Goal: Information Seeking & Learning: Learn about a topic

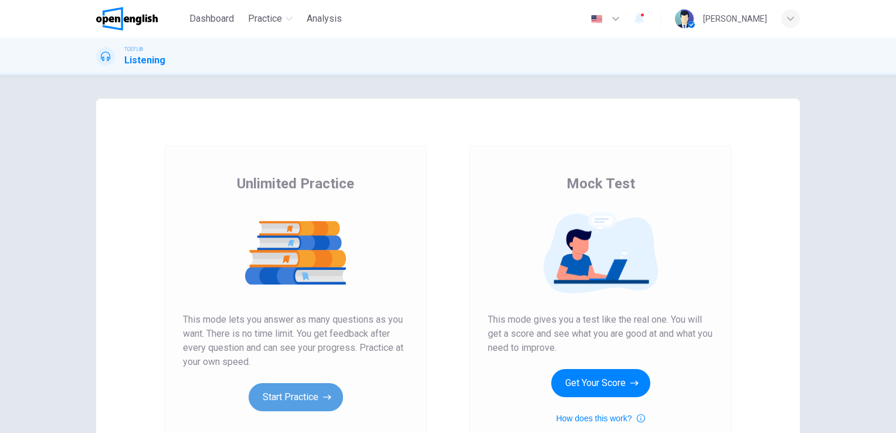
click at [309, 398] on button "Start Practice" at bounding box center [296, 397] width 94 height 28
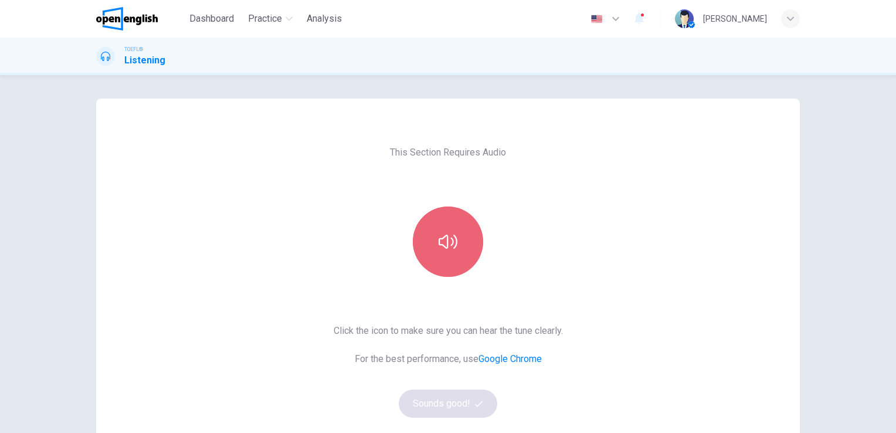
click at [448, 236] on icon "button" at bounding box center [448, 241] width 19 height 19
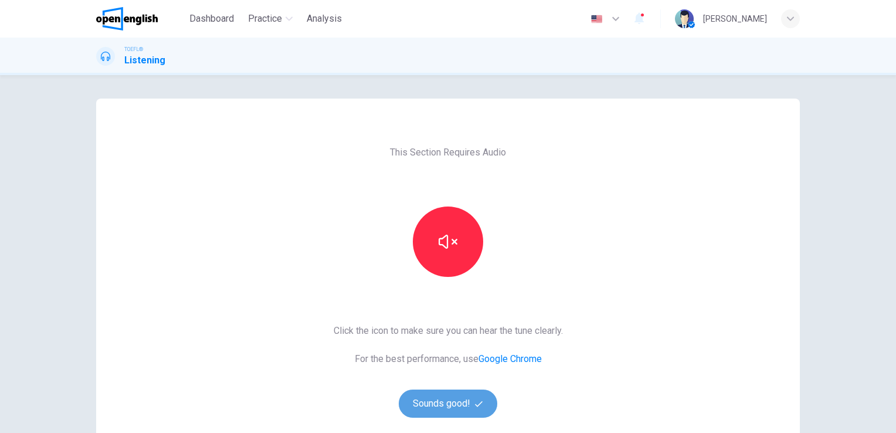
click at [444, 395] on button "Sounds good!" at bounding box center [448, 403] width 99 height 28
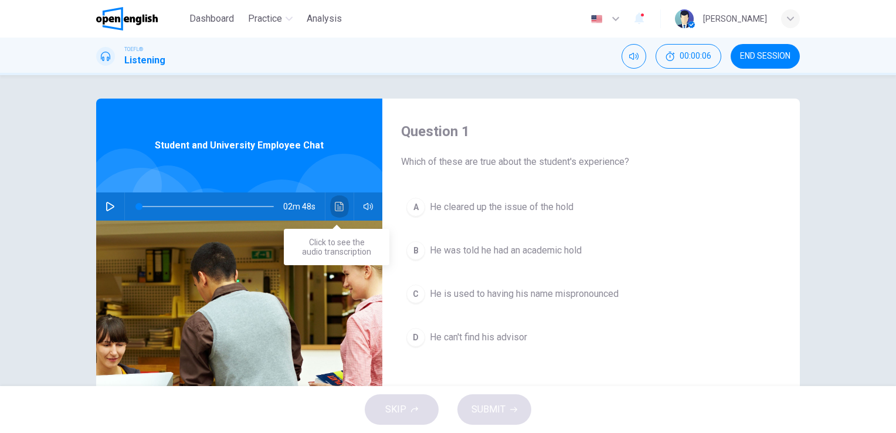
click at [336, 204] on icon "Click to see the audio transcription" at bounding box center [339, 206] width 9 height 9
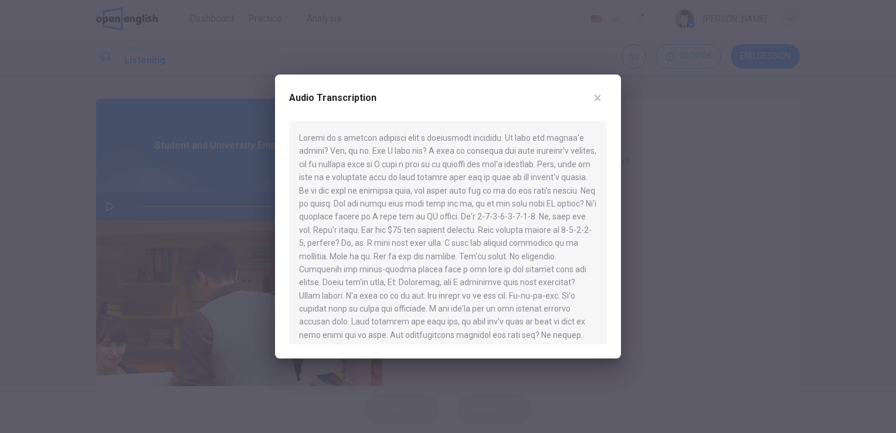
scroll to position [5, 0]
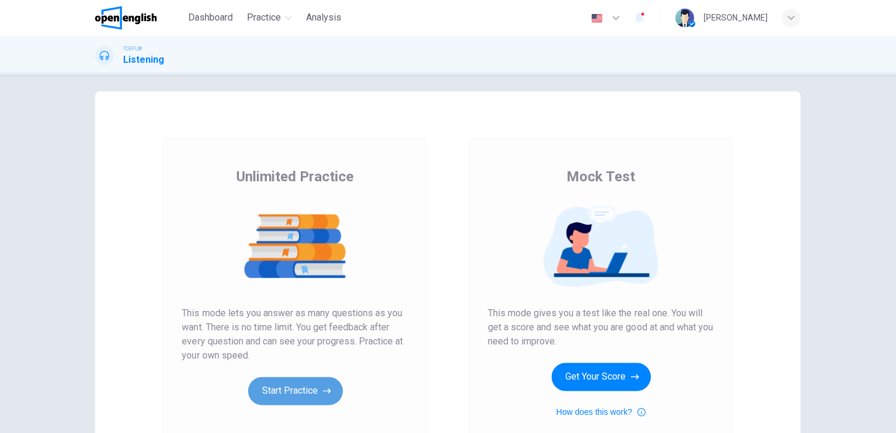
click at [284, 390] on button "Start Practice" at bounding box center [296, 391] width 94 height 28
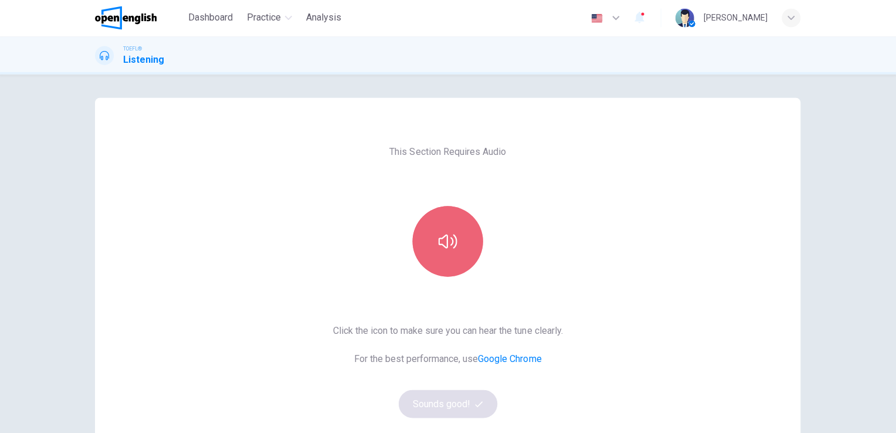
click at [439, 232] on icon "button" at bounding box center [448, 241] width 19 height 19
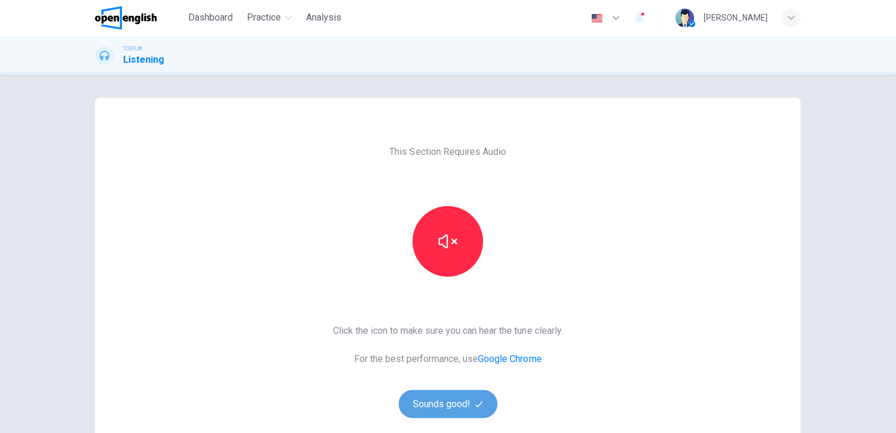
click at [453, 398] on button "Sounds good!" at bounding box center [448, 403] width 99 height 28
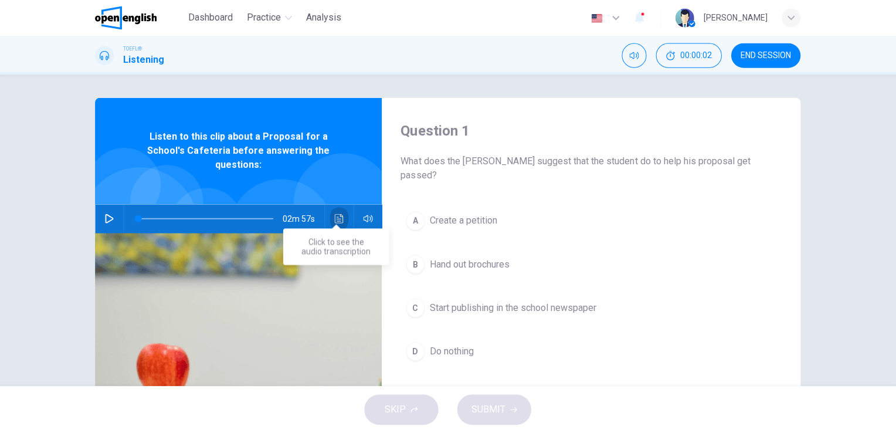
click at [336, 214] on icon "Click to see the audio transcription" at bounding box center [339, 218] width 9 height 9
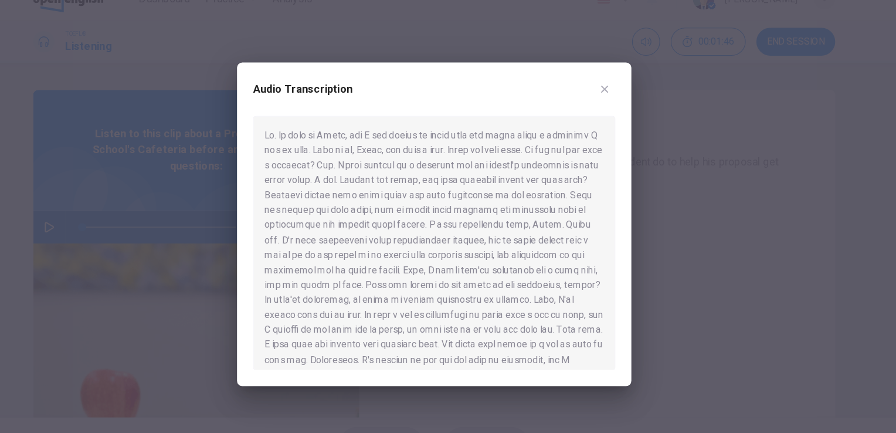
click at [521, 185] on div at bounding box center [448, 232] width 318 height 223
click at [352, 197] on div at bounding box center [448, 232] width 318 height 223
click at [461, 213] on div at bounding box center [448, 232] width 318 height 223
click at [436, 249] on div at bounding box center [448, 232] width 318 height 223
